Goal: Navigation & Orientation: Go to known website

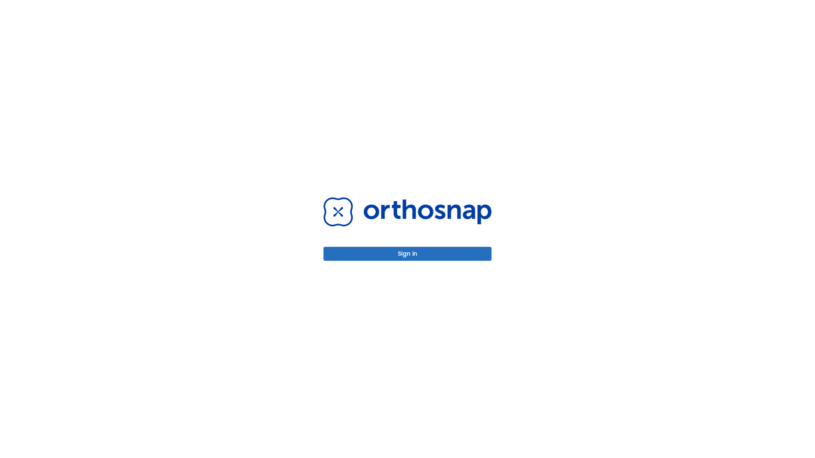
click at [407, 254] on button "Sign in" at bounding box center [407, 254] width 168 height 14
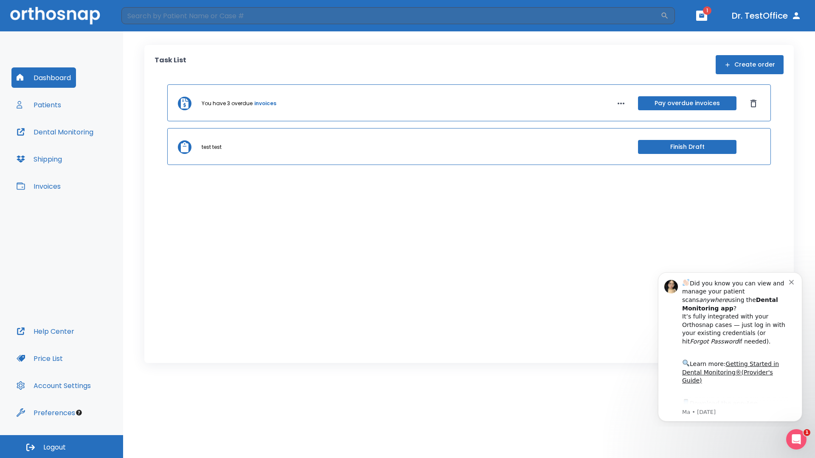
click at [62, 447] on span "Logout" at bounding box center [54, 447] width 22 height 9
